Goal: Feedback & Contribution: Contribute content

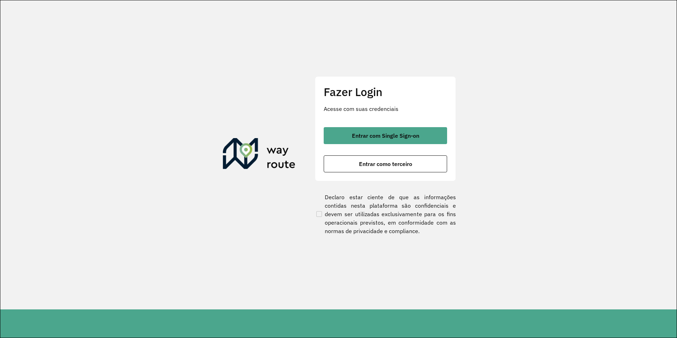
click at [406, 154] on div "Entrar com Single Sign-on Entrar como terceiro" at bounding box center [385, 149] width 123 height 45
click at [404, 163] on span "Entrar como terceiro" at bounding box center [385, 164] width 53 height 6
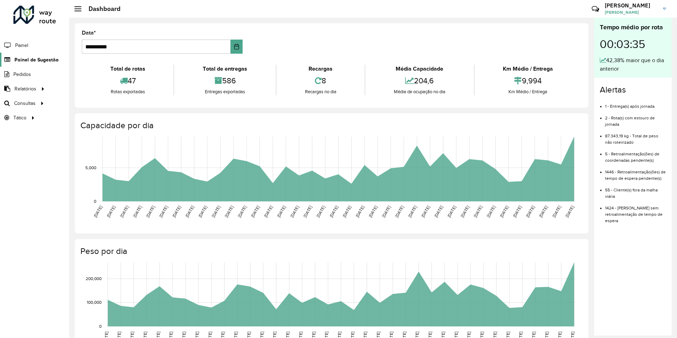
click at [41, 61] on span "Painel de Sugestão" at bounding box center [36, 59] width 44 height 7
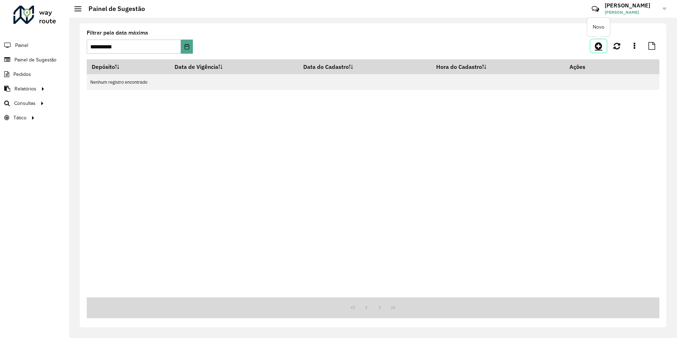
click at [597, 45] on icon at bounding box center [598, 46] width 7 height 8
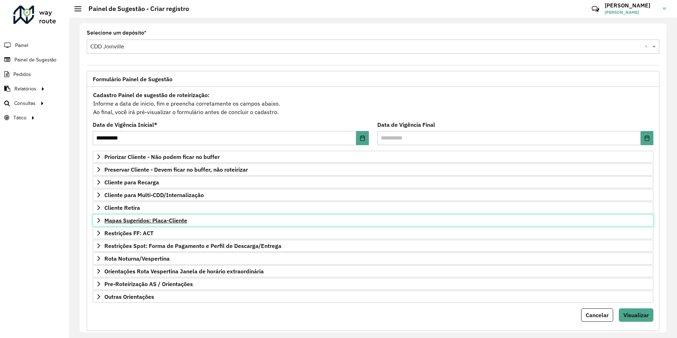
click at [168, 217] on span "Mapas Sugeridos: Placa-Cliente" at bounding box center [145, 220] width 83 height 6
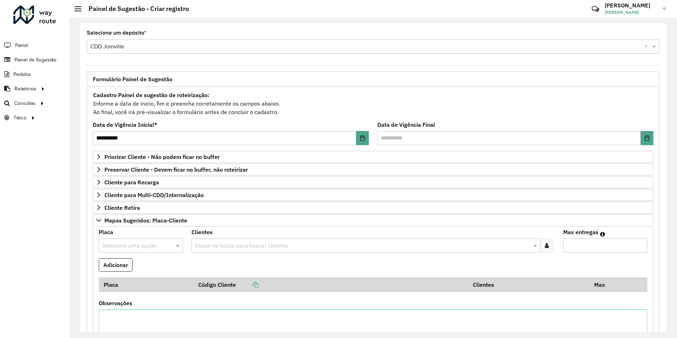
click at [156, 243] on input "text" at bounding box center [133, 245] width 63 height 8
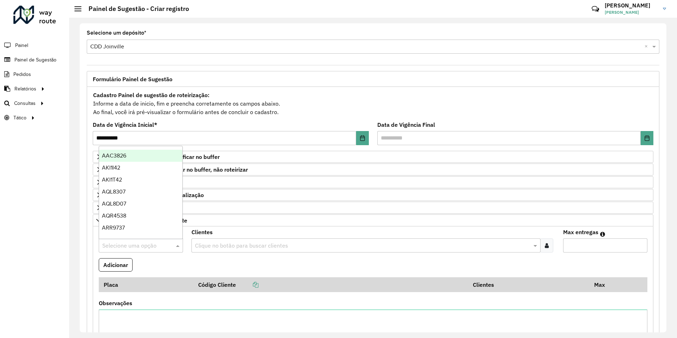
type input "*"
click at [156, 243] on input "*" at bounding box center [133, 245] width 63 height 8
click at [212, 265] on formly-field "Adicionar" at bounding box center [373, 267] width 557 height 19
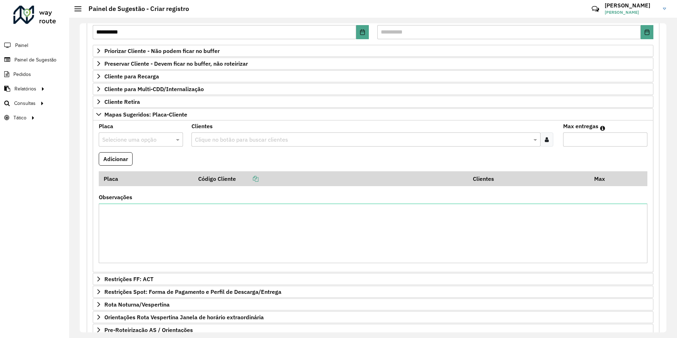
scroll to position [166, 0]
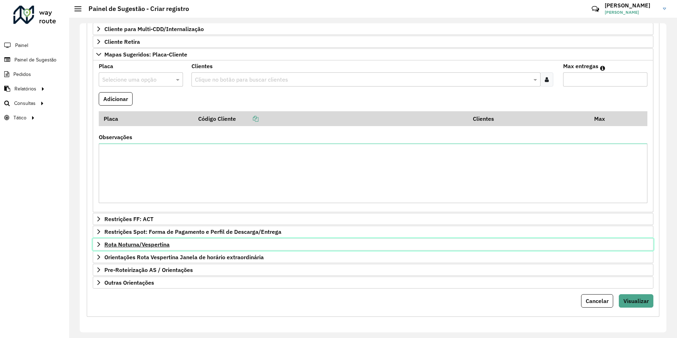
click at [157, 244] on span "Rota Noturna/Vespertina" at bounding box center [136, 244] width 65 height 6
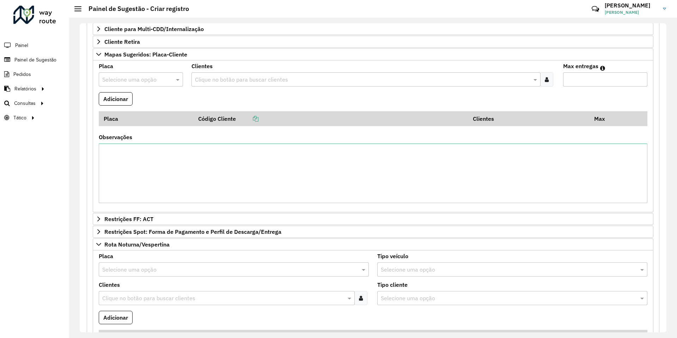
click at [160, 267] on input "text" at bounding box center [226, 269] width 249 height 8
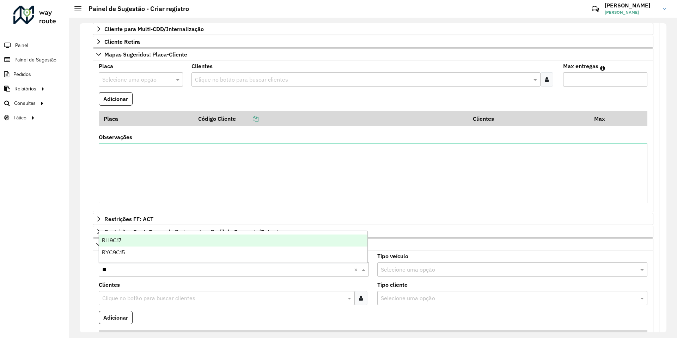
type input "***"
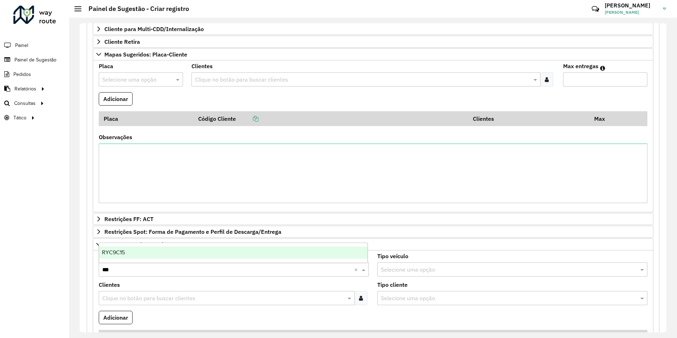
click at [166, 253] on div "RYC9C15" at bounding box center [233, 252] width 268 height 12
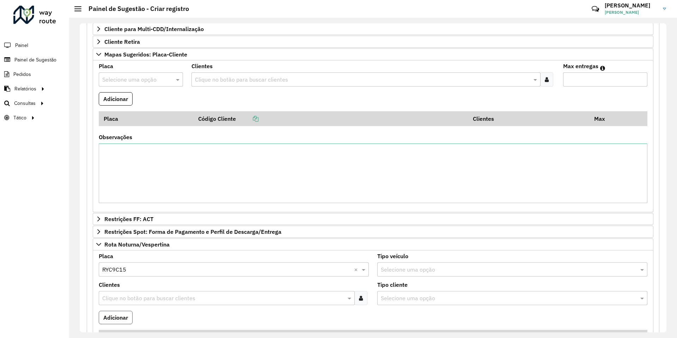
click at [126, 314] on button "Adicionar" at bounding box center [116, 316] width 34 height 13
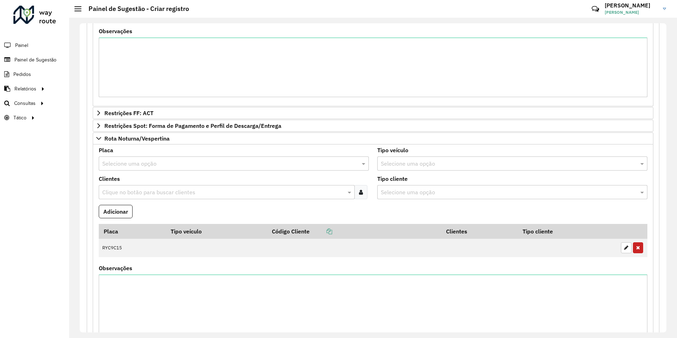
scroll to position [307, 0]
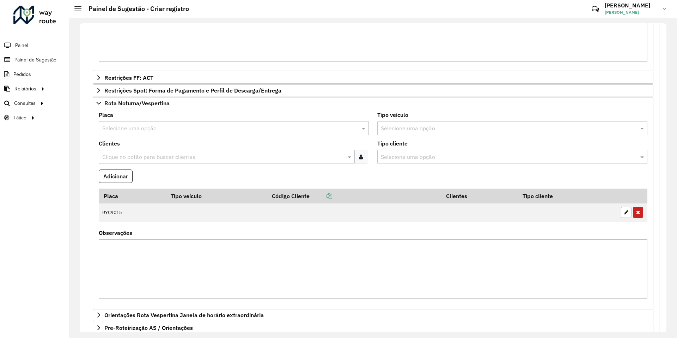
click at [137, 129] on input "text" at bounding box center [226, 128] width 249 height 8
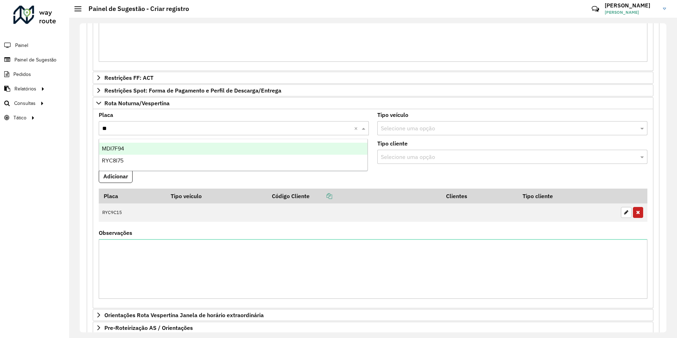
type input "***"
click at [127, 143] on div "RYC8I75" at bounding box center [233, 148] width 268 height 12
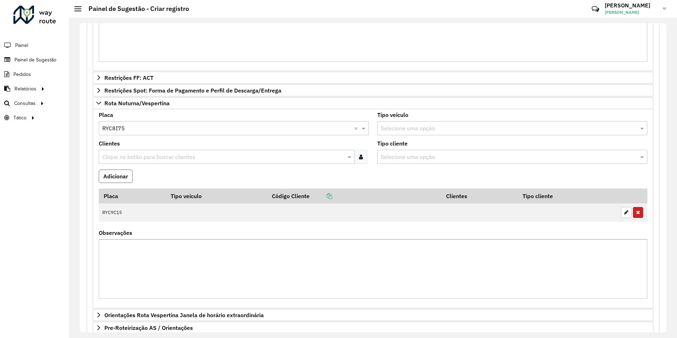
click at [115, 174] on button "Adicionar" at bounding box center [116, 175] width 34 height 13
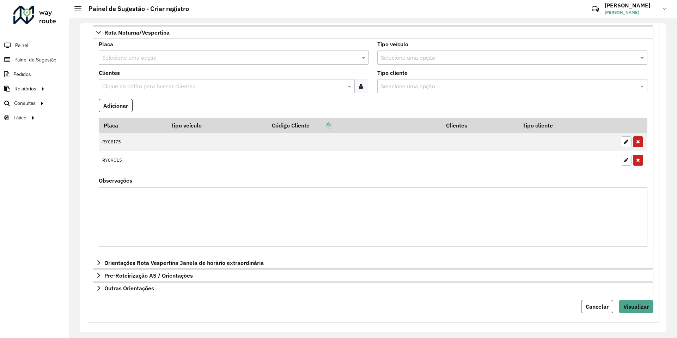
scroll to position [383, 0]
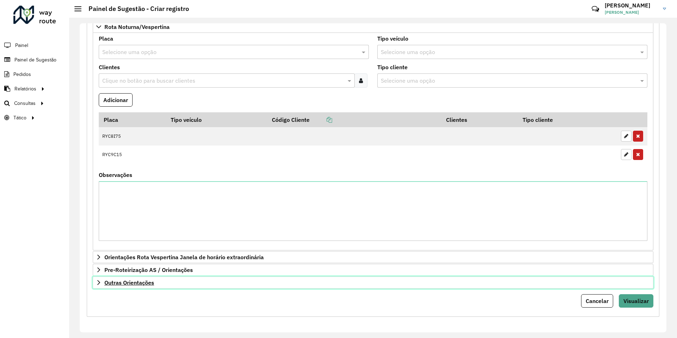
click at [139, 283] on span "Outras Orientações" at bounding box center [129, 282] width 50 height 6
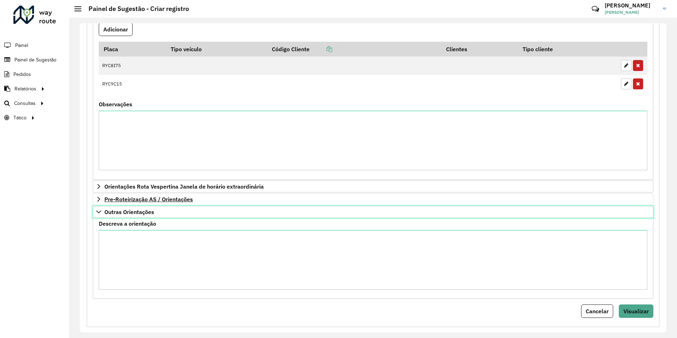
scroll to position [464, 0]
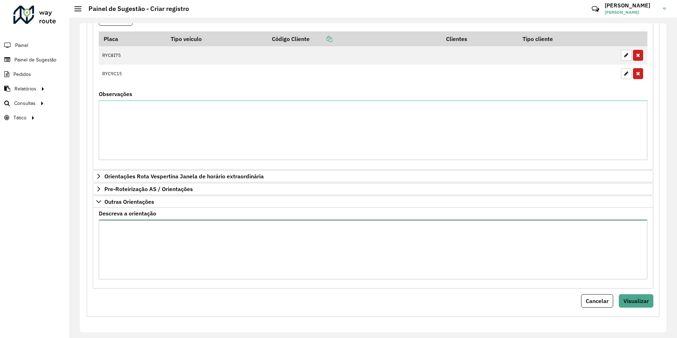
click at [215, 242] on textarea "Descreva a orientação" at bounding box center [373, 249] width 549 height 60
paste textarea "**********"
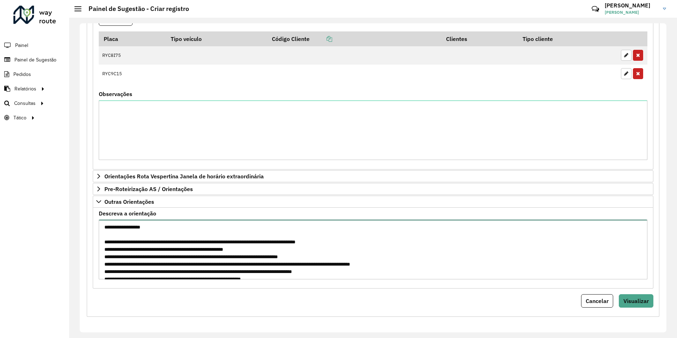
scroll to position [107, 0]
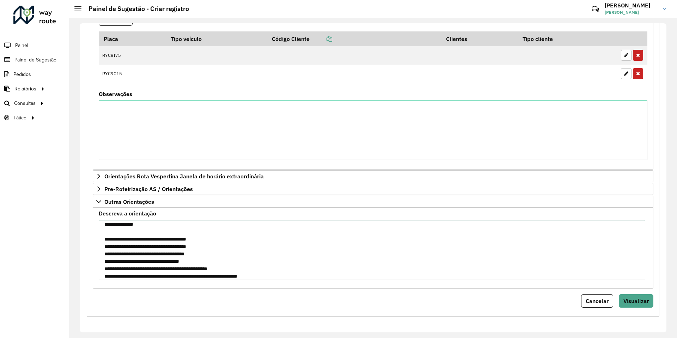
type textarea "**********"
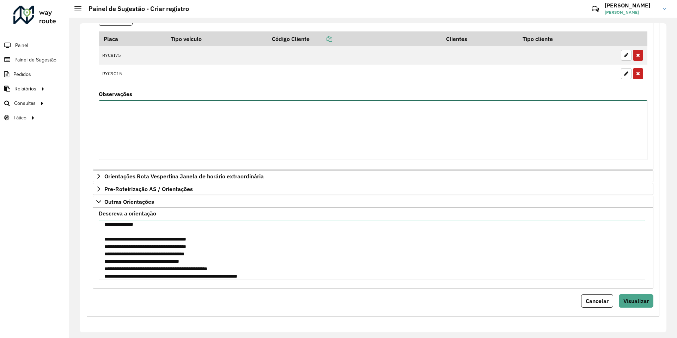
click at [195, 139] on textarea "Observações" at bounding box center [373, 130] width 549 height 60
paste textarea "**********"
type textarea "**********"
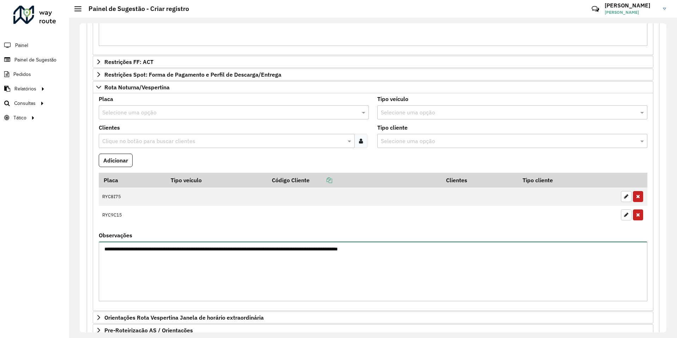
click at [308, 248] on textarea "**********" at bounding box center [373, 271] width 549 height 60
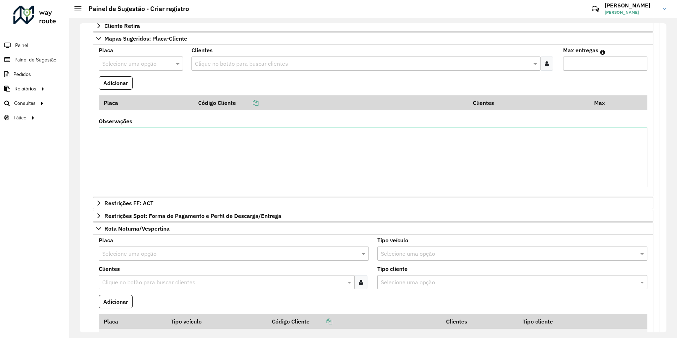
scroll to position [146, 0]
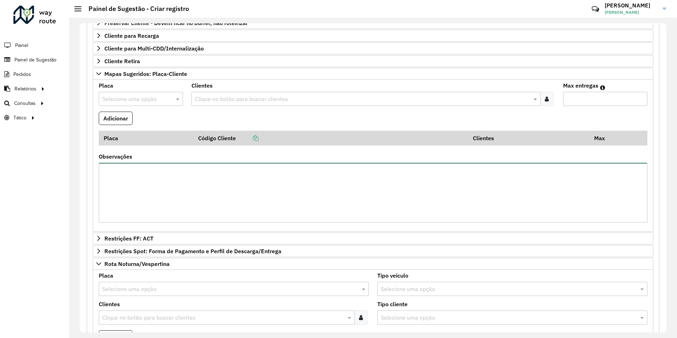
click at [213, 192] on textarea "Observações" at bounding box center [373, 193] width 549 height 60
paste textarea "**********"
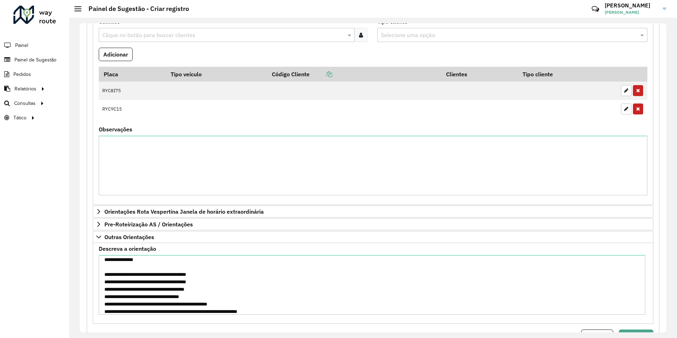
scroll to position [464, 0]
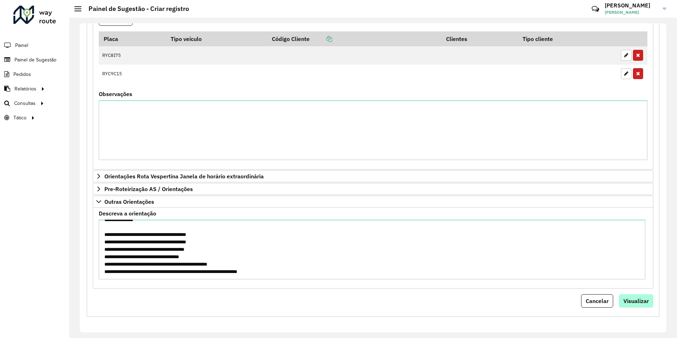
type textarea "**********"
click at [643, 301] on span "Visualizar" at bounding box center [636, 300] width 25 height 7
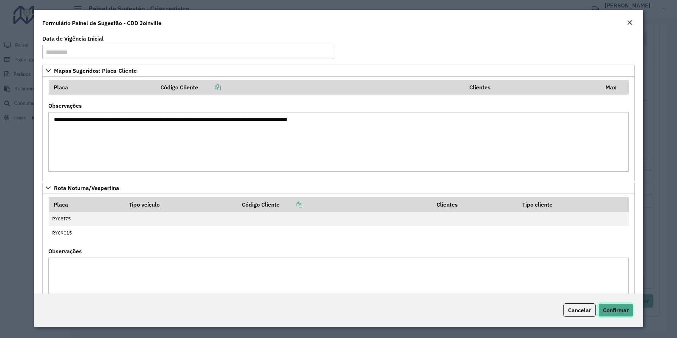
click at [612, 308] on span "Confirmar" at bounding box center [616, 309] width 26 height 7
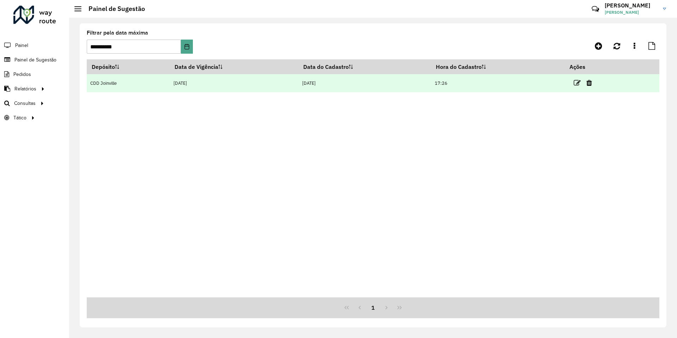
click at [575, 84] on td at bounding box center [586, 83] width 42 height 18
click at [580, 83] on icon at bounding box center [577, 82] width 7 height 7
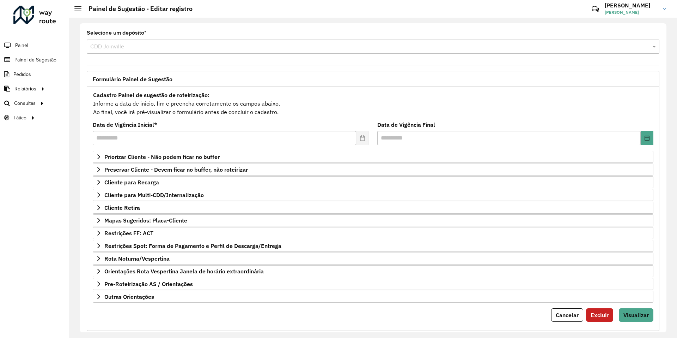
scroll to position [14, 0]
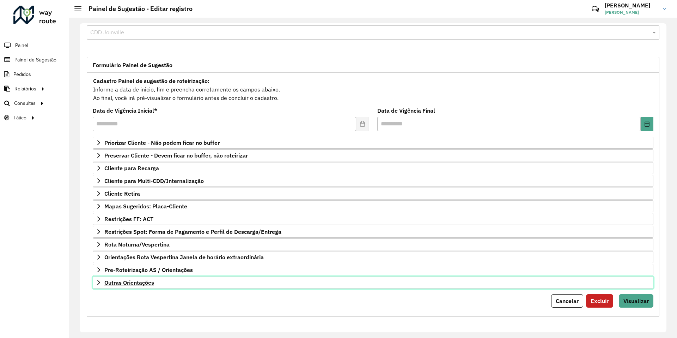
click at [148, 281] on span "Outras Orientações" at bounding box center [129, 282] width 50 height 6
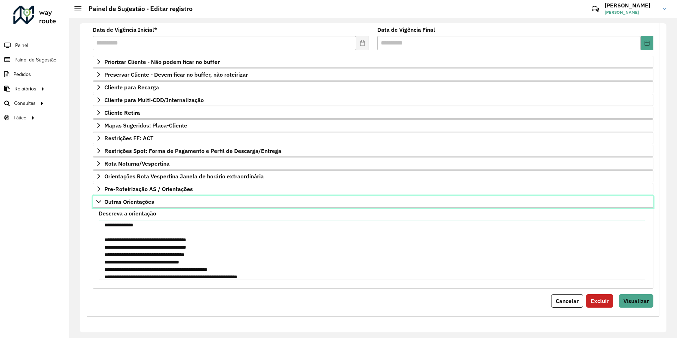
scroll to position [111, 0]
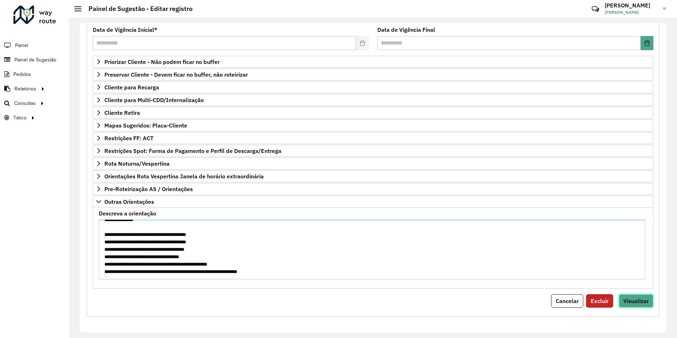
click at [634, 298] on span "Visualizar" at bounding box center [636, 300] width 25 height 7
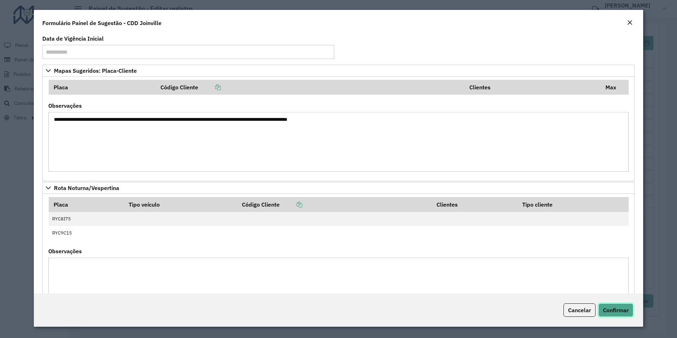
click at [617, 311] on span "Confirmar" at bounding box center [616, 309] width 26 height 7
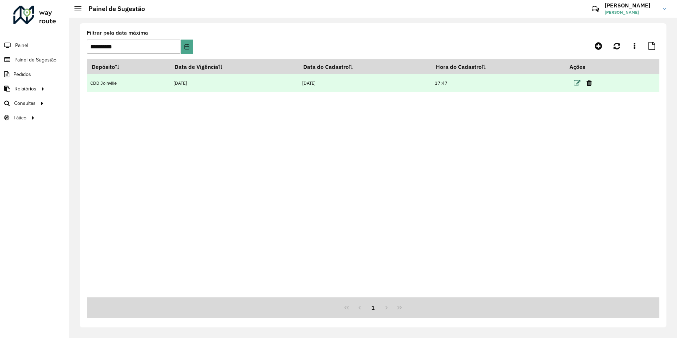
click at [578, 82] on icon at bounding box center [577, 82] width 7 height 7
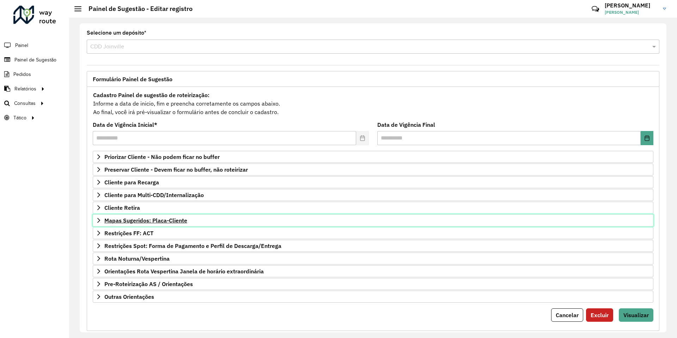
click at [148, 220] on span "Mapas Sugeridos: Placa-Cliente" at bounding box center [145, 220] width 83 height 6
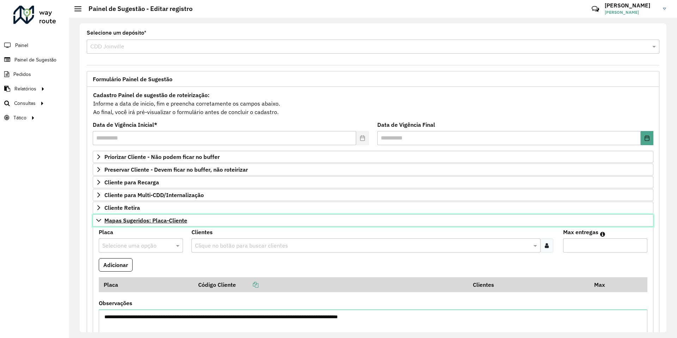
click at [159, 219] on span "Mapas Sugeridos: Placa-Cliente" at bounding box center [145, 220] width 83 height 6
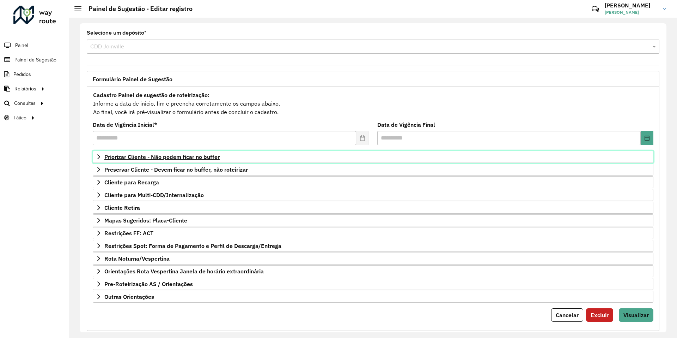
click at [180, 158] on span "Priorizar Cliente - Não podem ficar no buffer" at bounding box center [161, 157] width 115 height 6
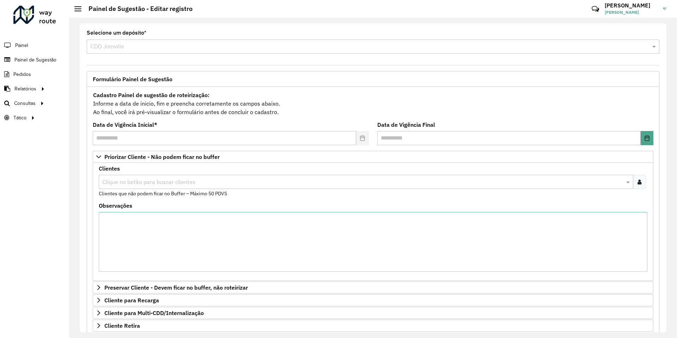
click at [176, 183] on input "text" at bounding box center [363, 182] width 524 height 8
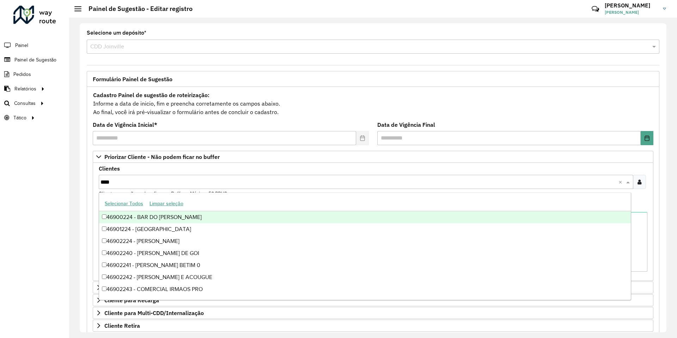
type input "*****"
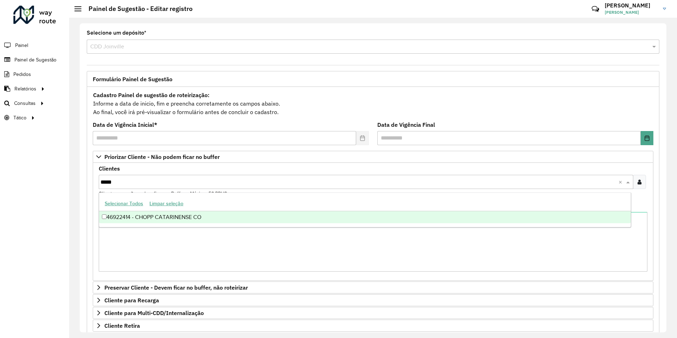
click at [178, 216] on div "46922414 - CHOPP CATARINENSE CO" at bounding box center [365, 217] width 532 height 12
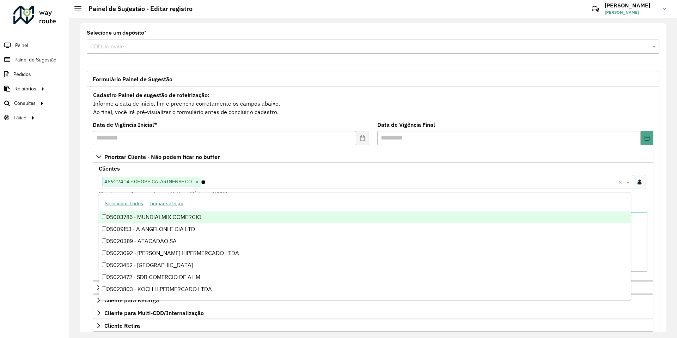
type input "***"
click at [169, 217] on div "46900390 - [PERSON_NAME]" at bounding box center [365, 217] width 532 height 12
click at [594, 111] on div "Cadastro Painel de sugestão de roteirização: Informe a data de inicio, fim e pr…" at bounding box center [373, 103] width 561 height 26
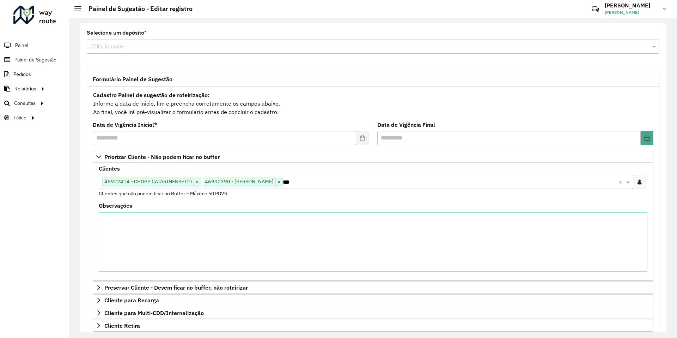
scroll to position [35, 0]
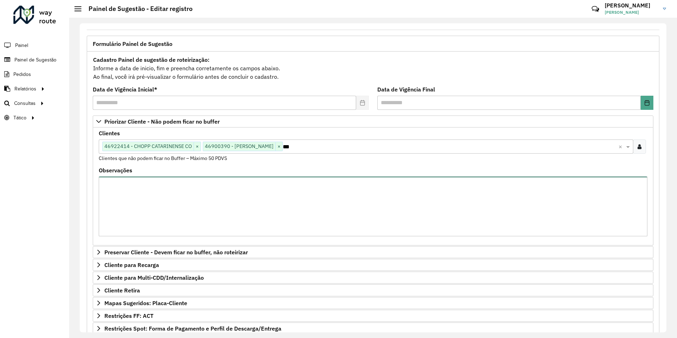
drag, startPoint x: 259, startPoint y: 221, endPoint x: 272, endPoint y: 154, distance: 68.3
click at [259, 220] on textarea "Observações" at bounding box center [373, 206] width 549 height 60
paste textarea "*** ***** *** ** *****"
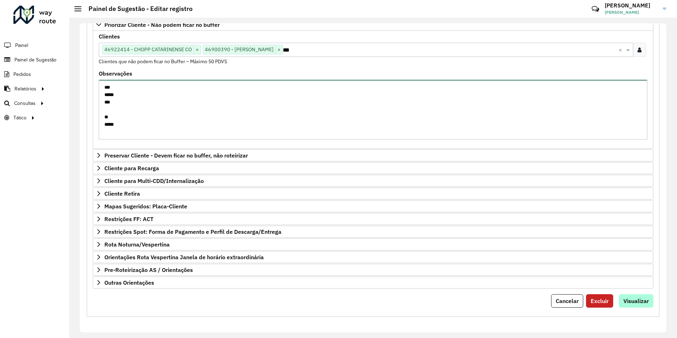
type textarea "*** ***** *** ** *****"
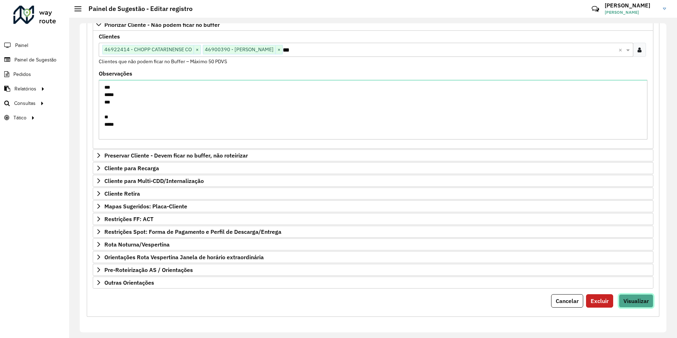
click at [636, 300] on span "Visualizar" at bounding box center [636, 300] width 25 height 7
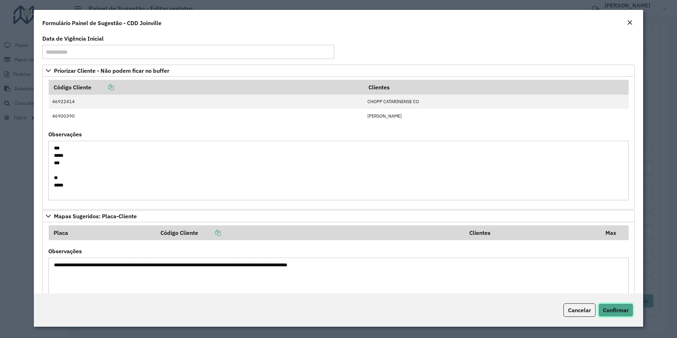
click at [604, 306] on span "Confirmar" at bounding box center [616, 309] width 26 height 7
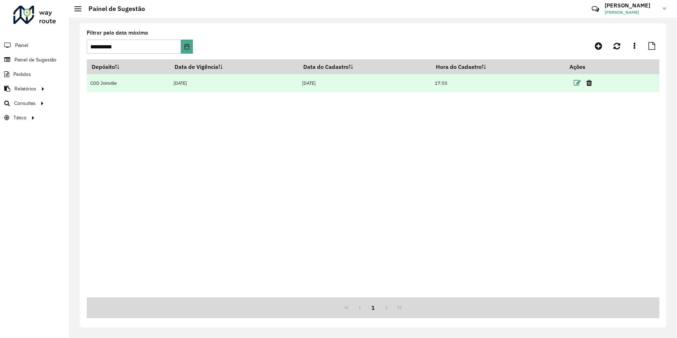
click at [578, 80] on icon at bounding box center [577, 82] width 7 height 7
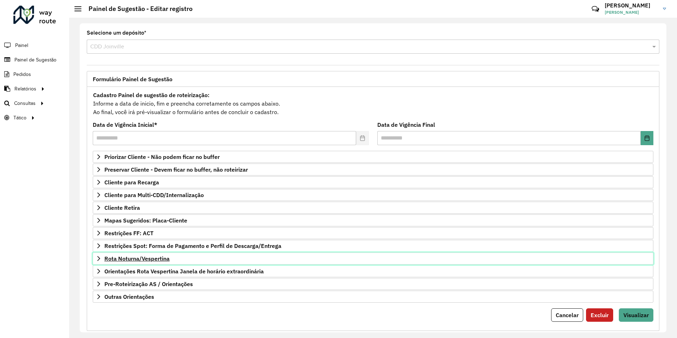
click at [159, 258] on span "Rota Noturna/Vespertina" at bounding box center [136, 258] width 65 height 6
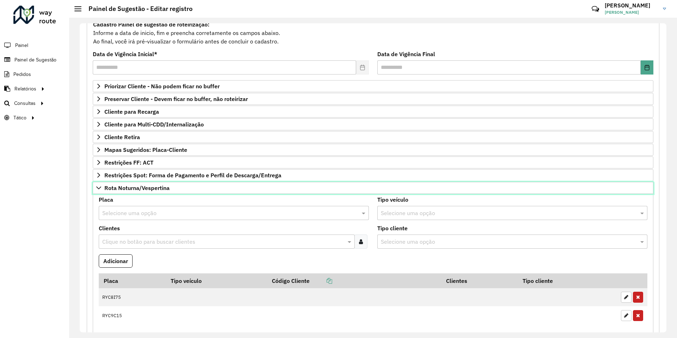
scroll to position [141, 0]
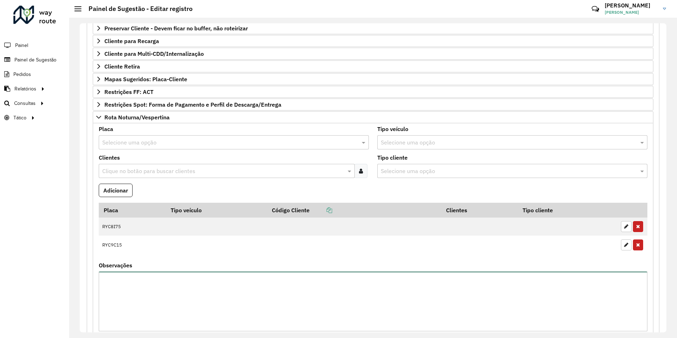
click at [169, 292] on textarea "Observações" at bounding box center [373, 301] width 549 height 60
paste textarea "******** **** **** ****"
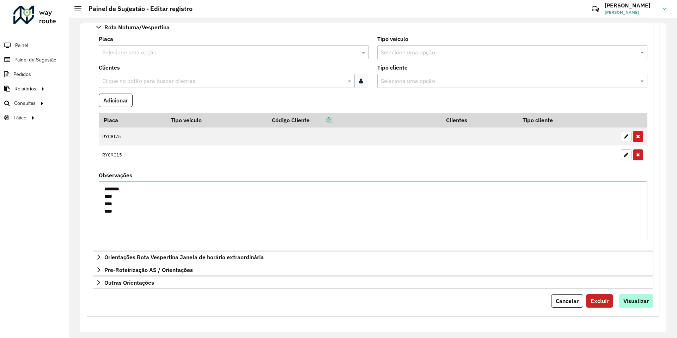
type textarea "******** **** **** ****"
click at [636, 303] on span "Visualizar" at bounding box center [636, 300] width 25 height 7
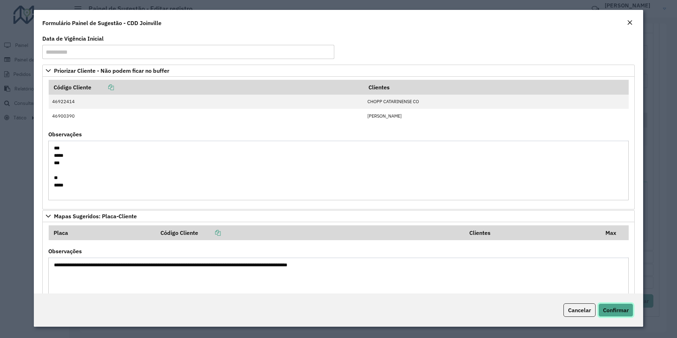
click at [608, 308] on span "Confirmar" at bounding box center [616, 309] width 26 height 7
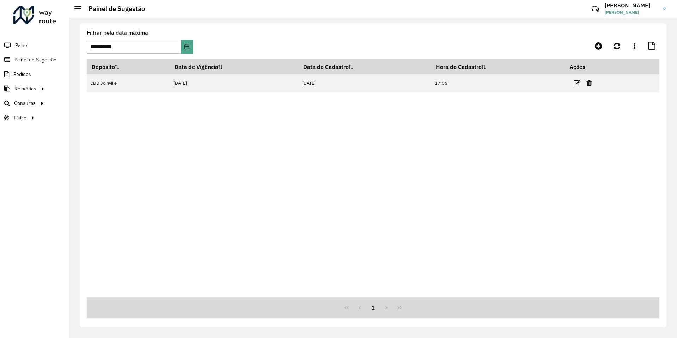
drag, startPoint x: 578, startPoint y: 79, endPoint x: 427, endPoint y: 121, distance: 156.7
click at [578, 80] on icon at bounding box center [577, 82] width 7 height 7
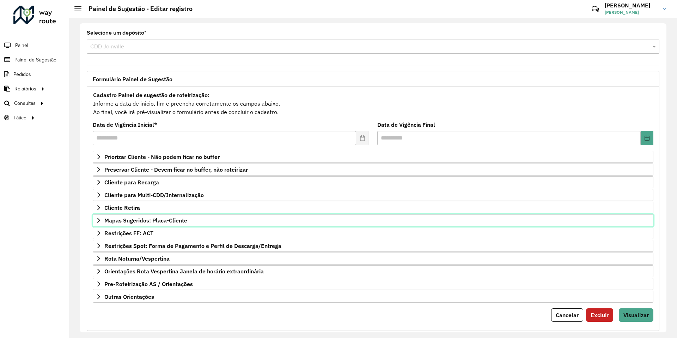
click at [172, 222] on span "Mapas Sugeridos: Placa-Cliente" at bounding box center [145, 220] width 83 height 6
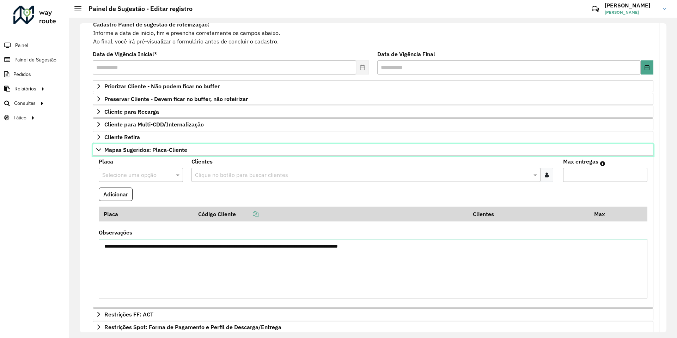
scroll to position [166, 0]
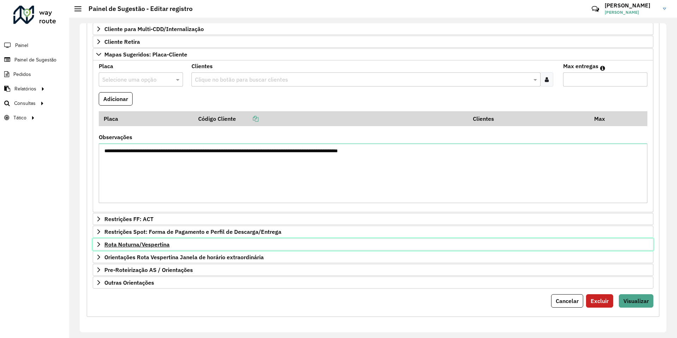
click at [159, 245] on span "Rota Noturna/Vespertina" at bounding box center [136, 244] width 65 height 6
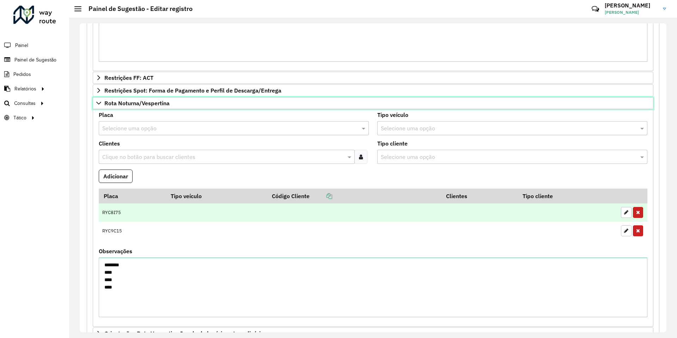
scroll to position [342, 0]
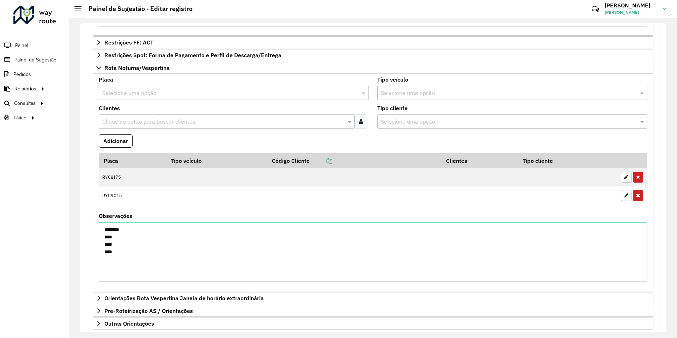
click at [149, 89] on input "text" at bounding box center [226, 93] width 249 height 8
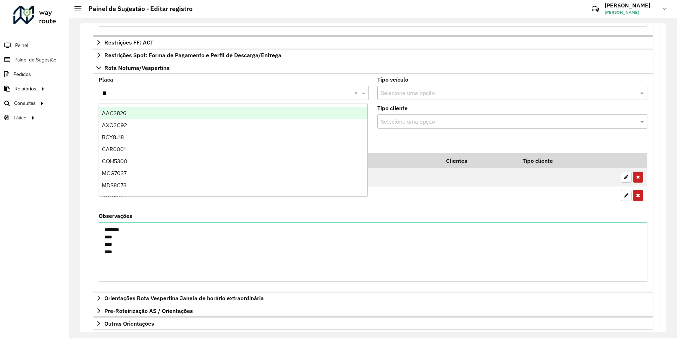
type input "***"
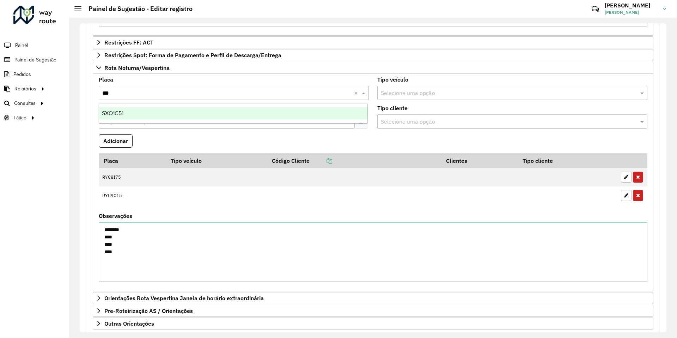
click at [134, 110] on div "SXO1C51" at bounding box center [233, 113] width 268 height 12
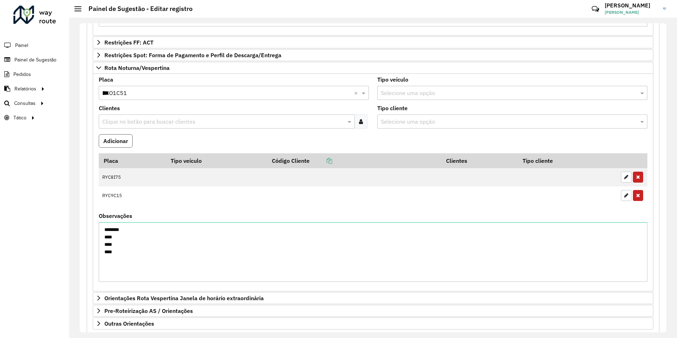
click at [119, 140] on button "Adicionar" at bounding box center [116, 140] width 34 height 13
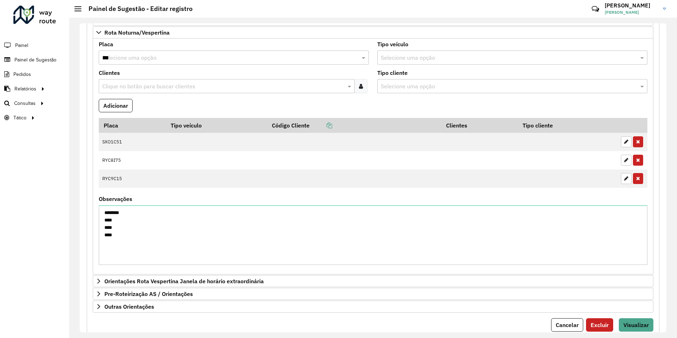
scroll to position [401, 0]
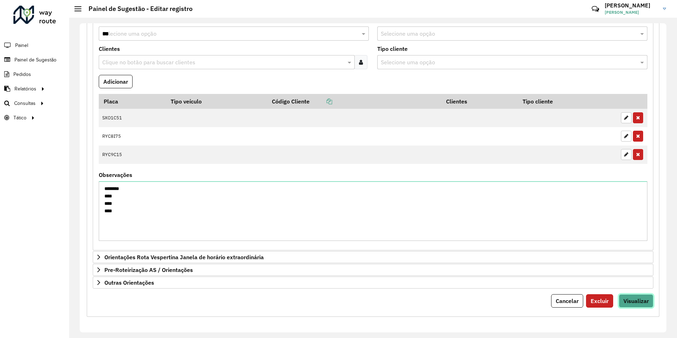
click at [638, 296] on button "Visualizar" at bounding box center [636, 300] width 35 height 13
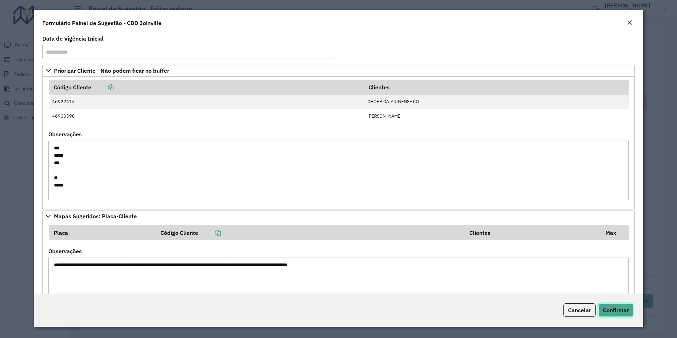
click at [620, 309] on span "Confirmar" at bounding box center [616, 309] width 26 height 7
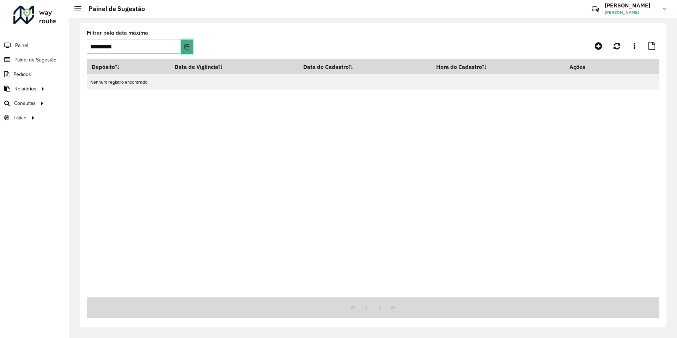
click at [188, 48] on icon "Choose Date" at bounding box center [187, 47] width 6 height 6
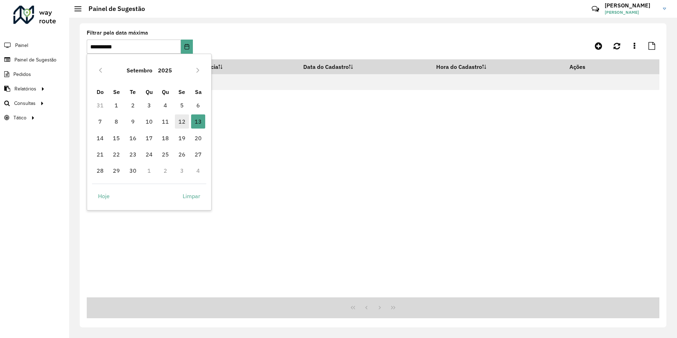
click at [182, 122] on span "12" at bounding box center [182, 121] width 14 height 14
type input "**********"
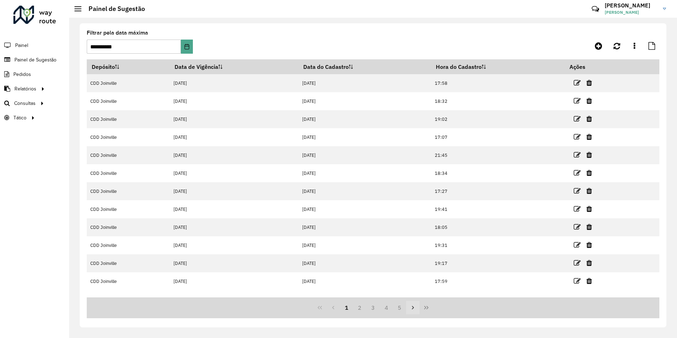
click at [410, 304] on button "Next Page" at bounding box center [412, 306] width 13 height 13
click at [412, 306] on icon "Next Page" at bounding box center [413, 307] width 6 height 6
click at [415, 306] on icon "Next Page" at bounding box center [413, 307] width 6 height 6
click at [412, 307] on icon "Next Page" at bounding box center [413, 307] width 6 height 6
click at [429, 307] on button "Last Page" at bounding box center [426, 306] width 13 height 13
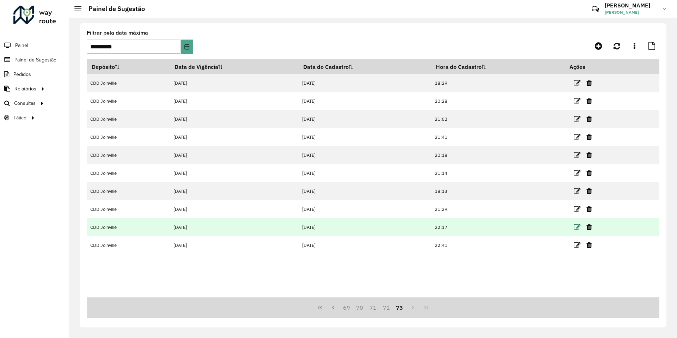
click at [579, 225] on icon at bounding box center [577, 226] width 7 height 7
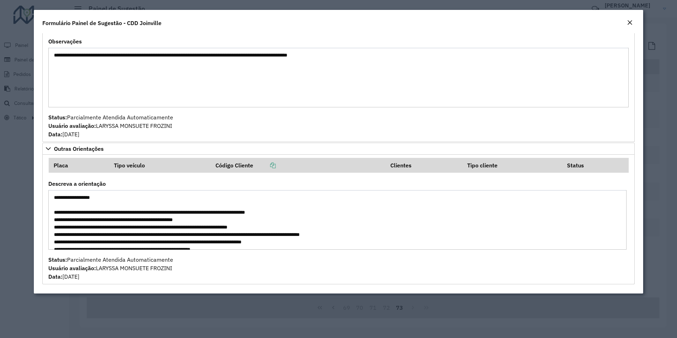
drag, startPoint x: 225, startPoint y: 242, endPoint x: 51, endPoint y: 187, distance: 182.7
click at [51, 187] on div "Descreva a orientação" at bounding box center [338, 215] width 581 height 68
click at [167, 56] on textarea "**********" at bounding box center [338, 78] width 581 height 60
